Goal: Task Accomplishment & Management: Manage account settings

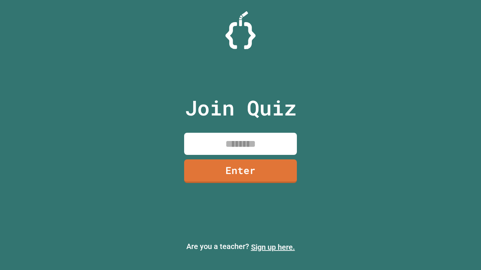
click at [273, 248] on link "Sign up here." at bounding box center [273, 247] width 44 height 9
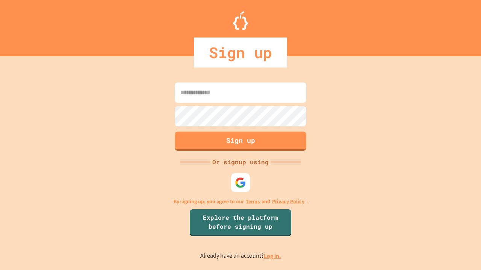
click at [273, 256] on link "Log in." at bounding box center [272, 256] width 17 height 8
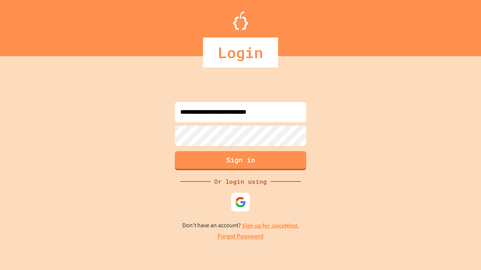
type input "**********"
